Goal: Information Seeking & Learning: Learn about a topic

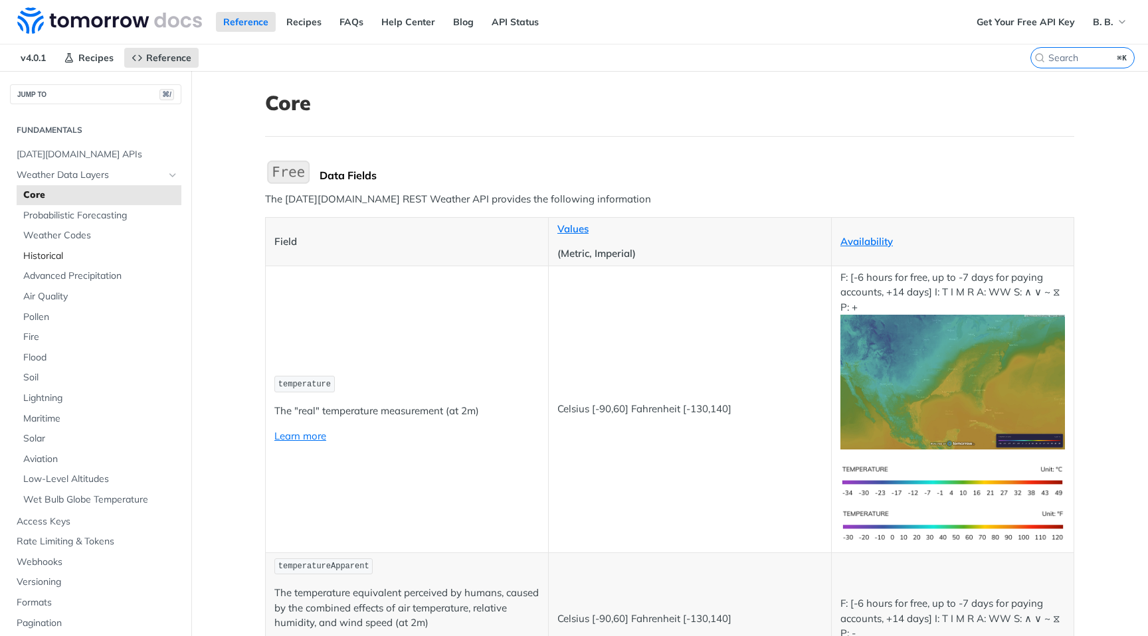
click at [51, 254] on span "Historical" at bounding box center [100, 256] width 155 height 13
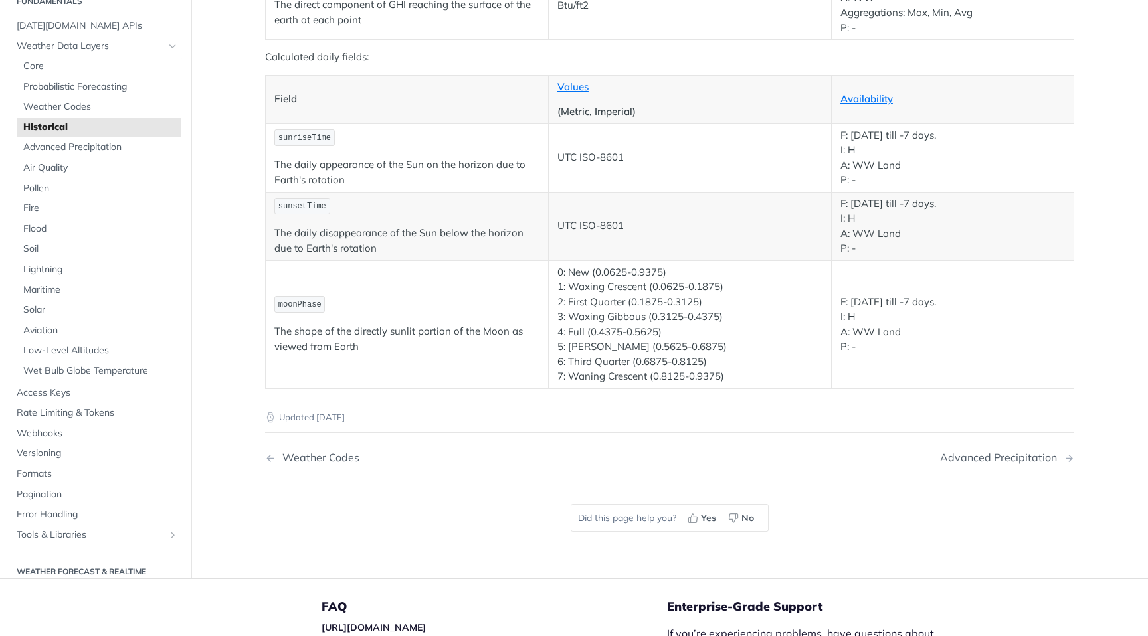
scroll to position [2530, 0]
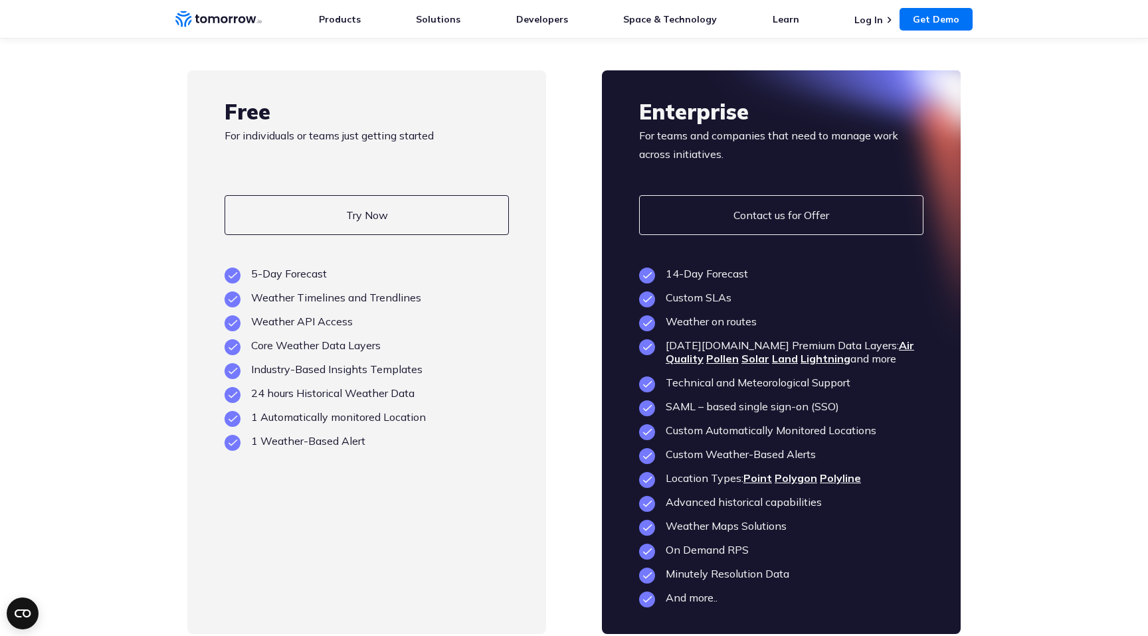
scroll to position [3083, 0]
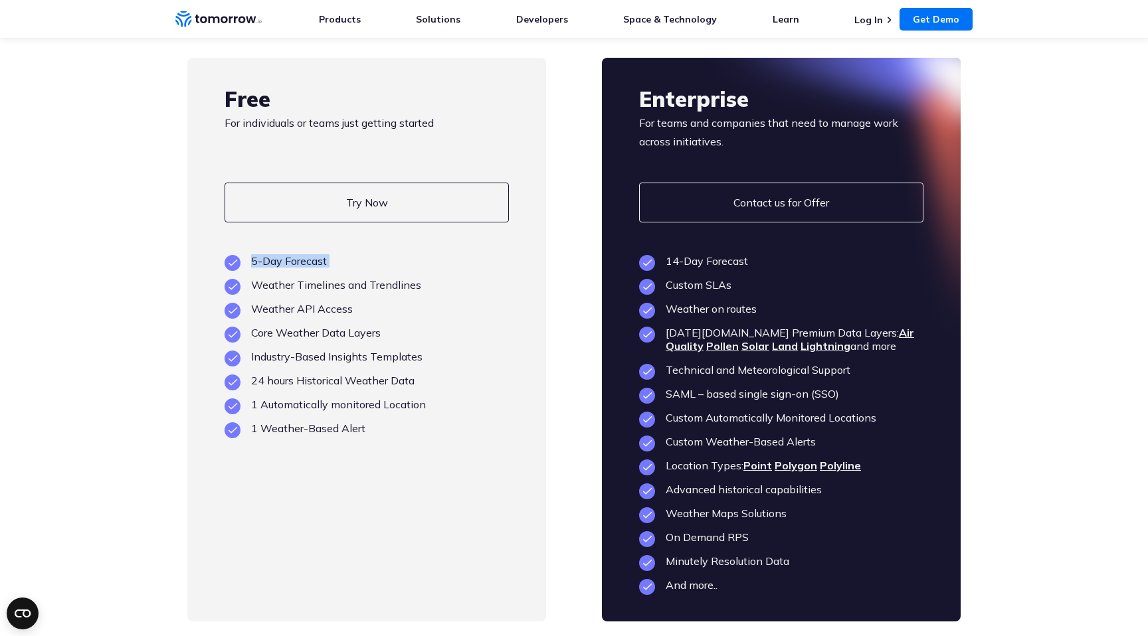
drag, startPoint x: 250, startPoint y: 291, endPoint x: 343, endPoint y: 294, distance: 93.0
click at [343, 294] on ul "5-Day Forecast Weather Timelines and Trendlines Weather API Access Core Weather…" at bounding box center [366, 344] width 284 height 181
click at [288, 268] on li "5-Day Forecast" at bounding box center [366, 260] width 284 height 13
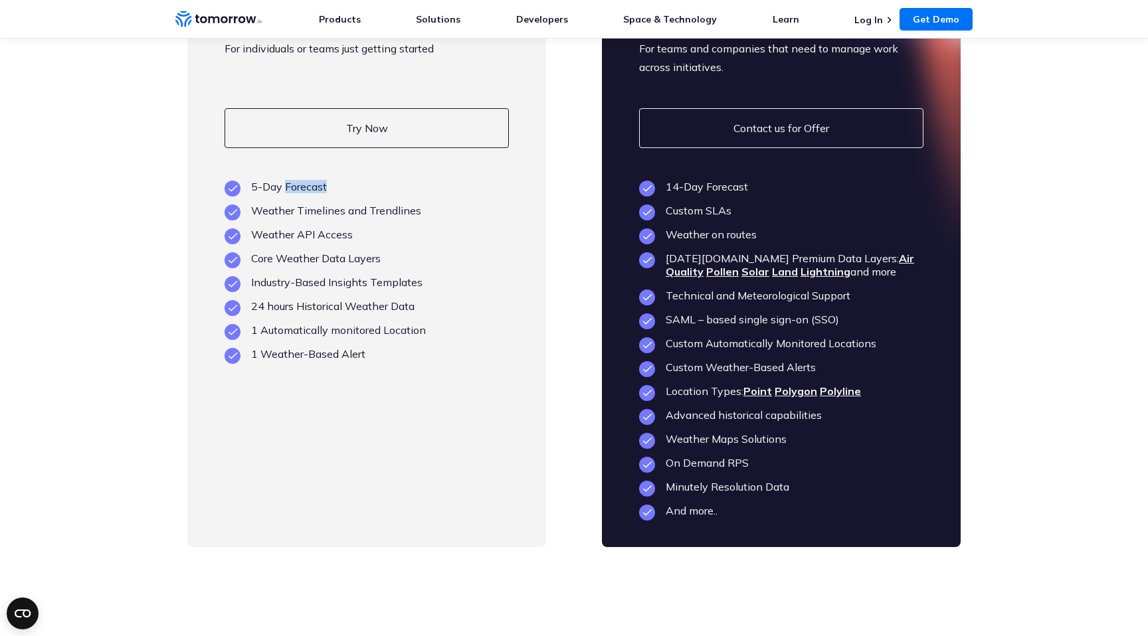
scroll to position [3165, 0]
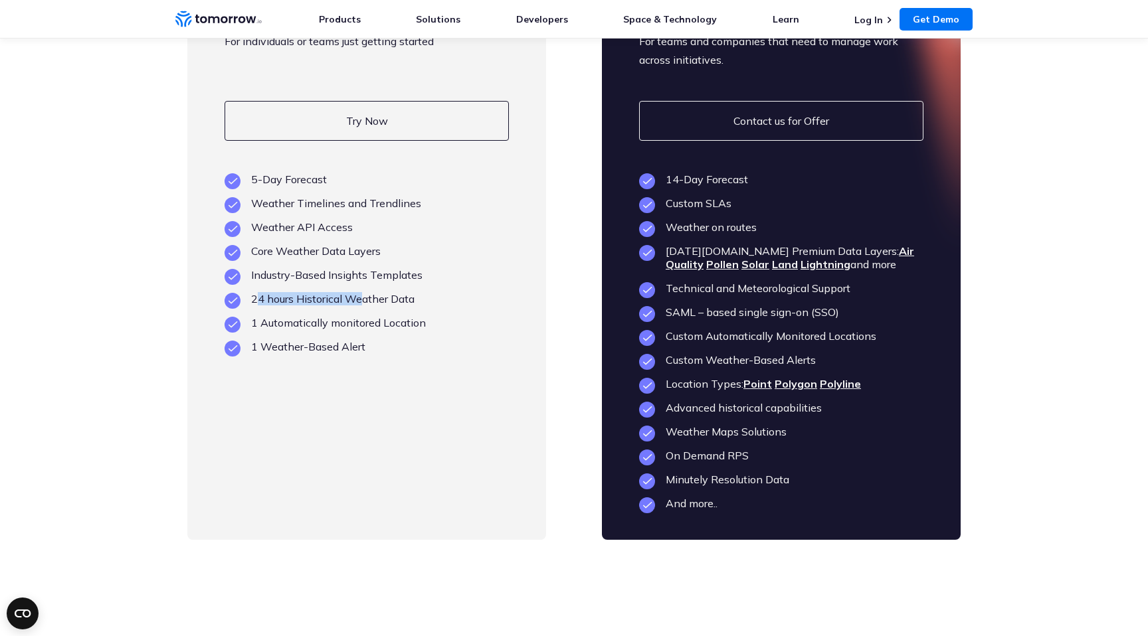
drag, startPoint x: 256, startPoint y: 321, endPoint x: 359, endPoint y: 324, distance: 103.0
click at [360, 306] on li "24 hours Historical Weather Data" at bounding box center [366, 298] width 284 height 13
click at [359, 306] on li "24 hours Historical Weather Data" at bounding box center [366, 298] width 284 height 13
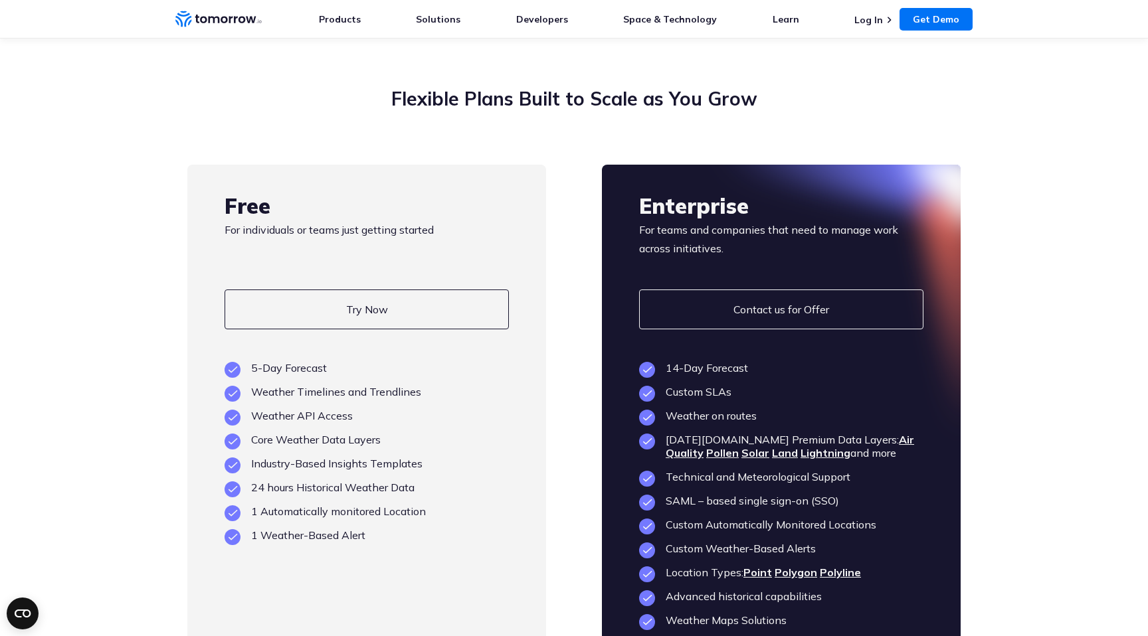
scroll to position [2963, 0]
